Goal: Information Seeking & Learning: Learn about a topic

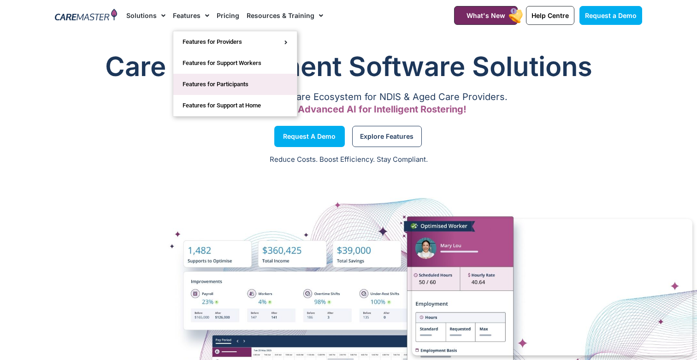
click at [217, 82] on link "Features for Participants" at bounding box center [235, 84] width 124 height 21
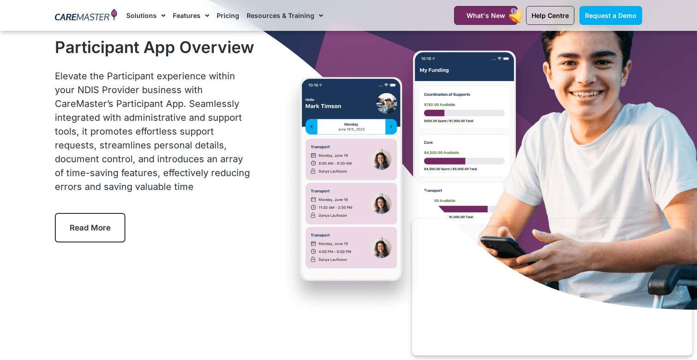
scroll to position [69, 0]
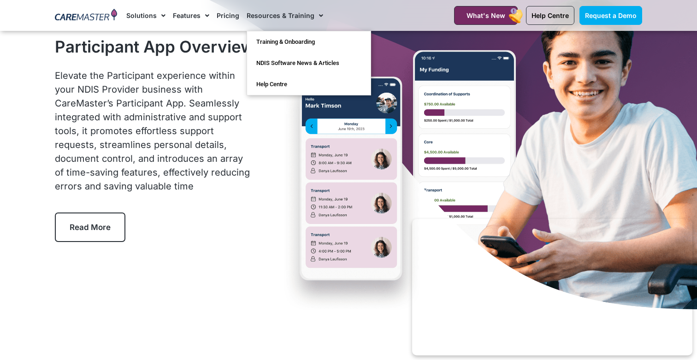
click at [222, 18] on link "Pricing" at bounding box center [228, 15] width 23 height 31
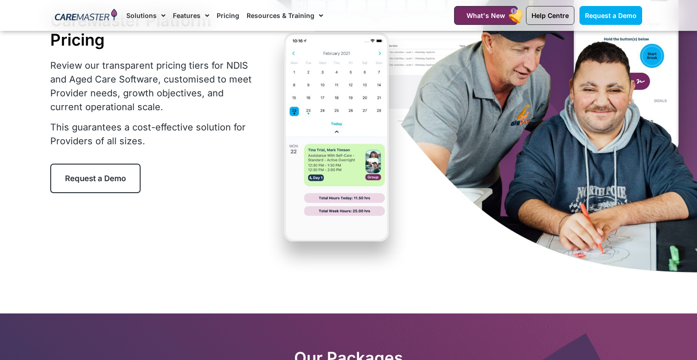
scroll to position [106, 0]
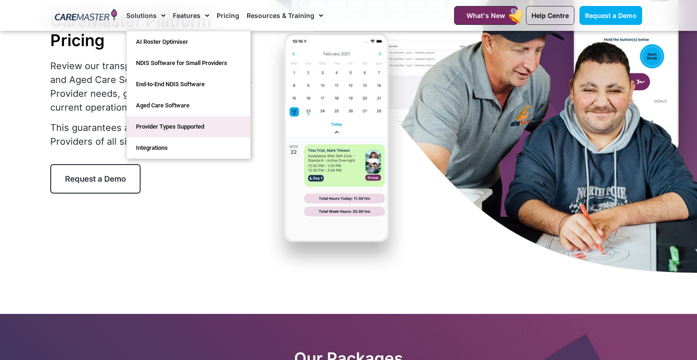
click at [175, 125] on link "Provider Types Supported" at bounding box center [189, 126] width 124 height 21
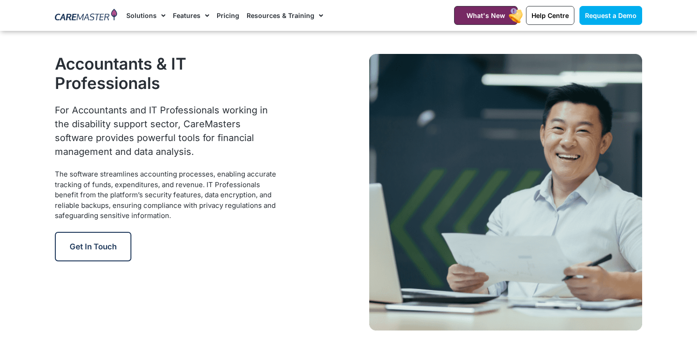
scroll to position [845, 0]
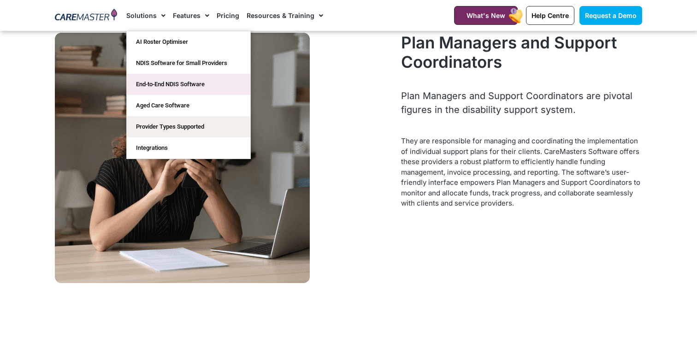
click at [173, 85] on link "End-to-End NDIS Software" at bounding box center [189, 84] width 124 height 21
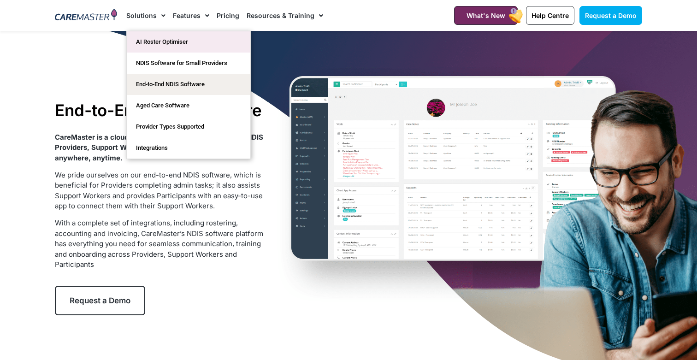
click at [186, 49] on link "AI Roster Optimiser" at bounding box center [189, 41] width 124 height 21
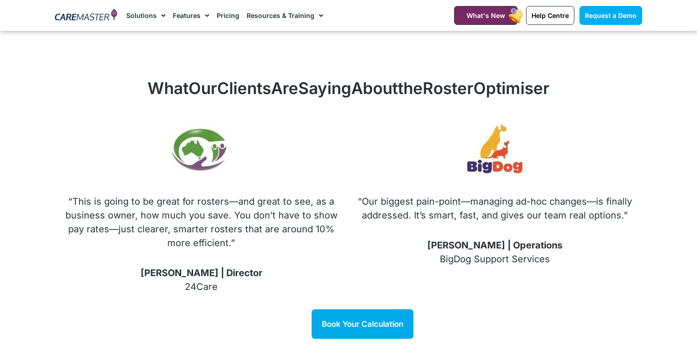
scroll to position [1089, 0]
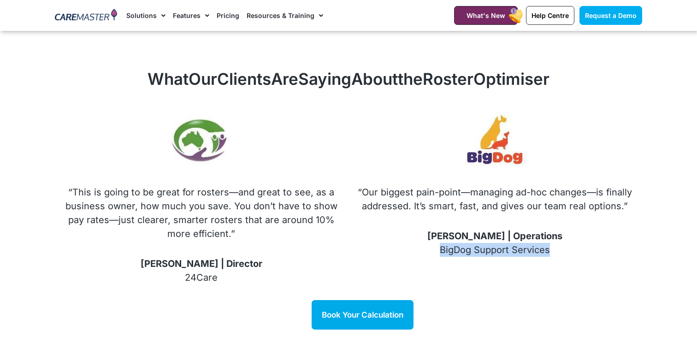
drag, startPoint x: 439, startPoint y: 249, endPoint x: 553, endPoint y: 253, distance: 113.9
click at [553, 253] on p "David | Operations BigDog Support Services" at bounding box center [495, 243] width 276 height 28
copy p "BigDog Support Services"
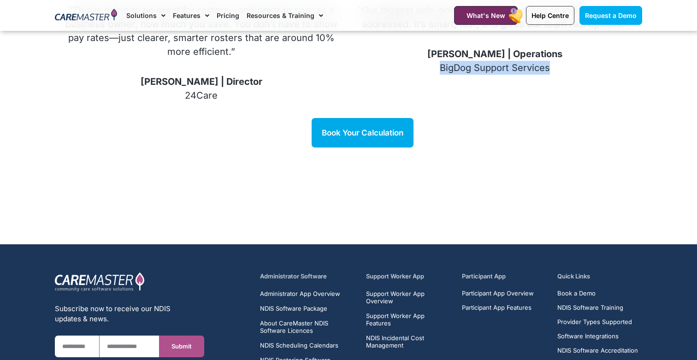
scroll to position [1400, 0]
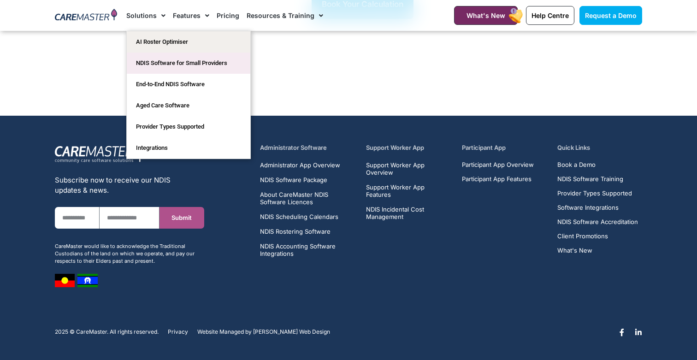
click at [183, 66] on link "NDIS Software for Small Providers" at bounding box center [189, 63] width 124 height 21
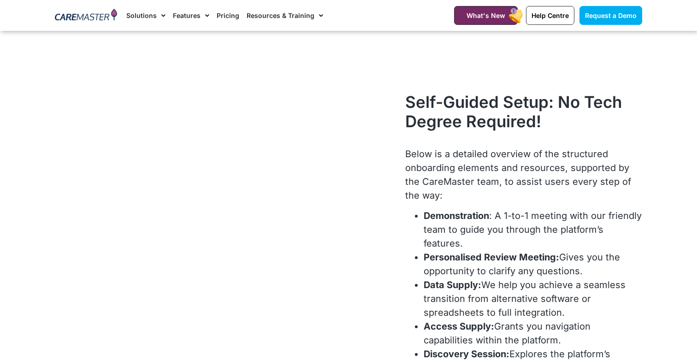
scroll to position [2932, 0]
